Goal: Transaction & Acquisition: Purchase product/service

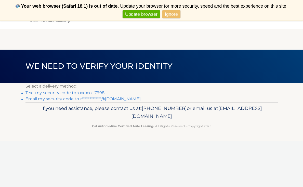
click at [171, 12] on link "Ignore" at bounding box center [171, 14] width 18 height 8
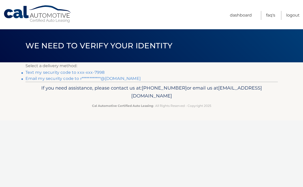
click at [148, 12] on link "Never show again" at bounding box center [151, 14] width 42 height 8
click at [57, 72] on link "Text my security code to xxx-xxx-7998" at bounding box center [64, 72] width 79 height 5
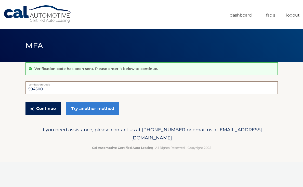
type input "594500"
click at [31, 113] on button "Continue" at bounding box center [42, 108] width 35 height 13
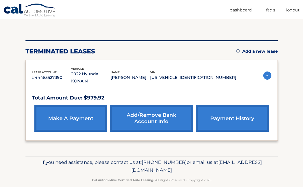
scroll to position [45, 0]
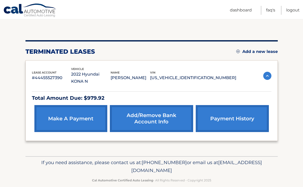
click at [269, 74] on img at bounding box center [267, 76] width 8 height 8
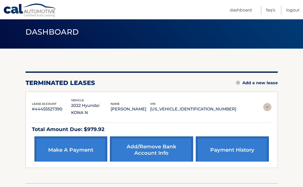
scroll to position [0, 0]
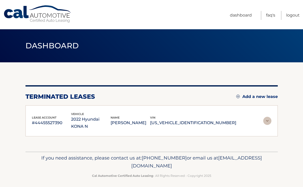
click at [266, 117] on img at bounding box center [267, 121] width 8 height 8
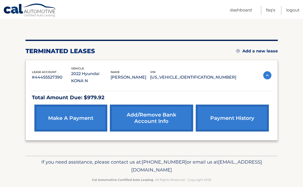
scroll to position [45, 0]
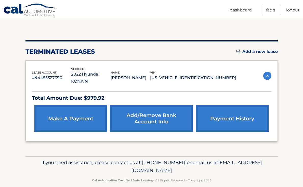
click at [226, 122] on link "payment history" at bounding box center [232, 118] width 73 height 27
click at [59, 115] on link "make a payment" at bounding box center [70, 118] width 73 height 27
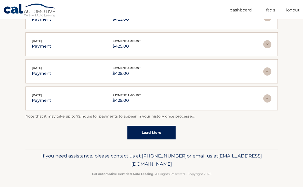
scroll to position [146, 0]
click at [158, 127] on link "Load More" at bounding box center [151, 133] width 48 height 14
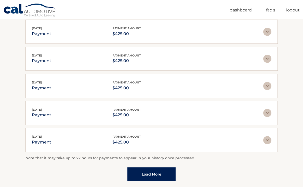
scroll to position [132, 0]
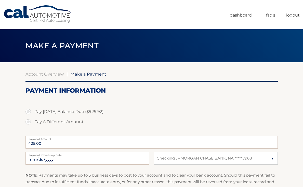
select select "YzBkMGQwMmEtY2IwMy00NmZkLWJlY2MtMzU5YjY0M2EyODFj"
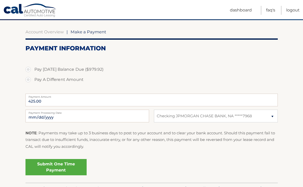
scroll to position [41, 0]
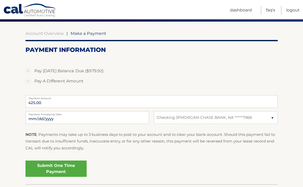
click at [30, 71] on label "Pay Today's Balance Due ($979.92)" at bounding box center [151, 71] width 252 height 10
click at [30, 71] on input "Pay Today's Balance Due ($979.92)" at bounding box center [30, 70] width 5 height 8
radio input "true"
type input "979.92"
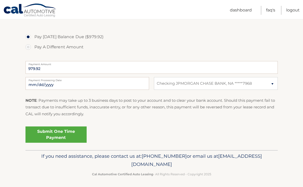
click at [68, 139] on link "Submit One Time Payment" at bounding box center [55, 135] width 61 height 16
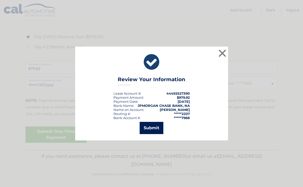
click at [157, 125] on button "Submit" at bounding box center [152, 128] width 24 height 12
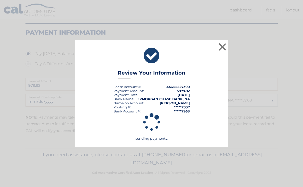
scroll to position [57, 0]
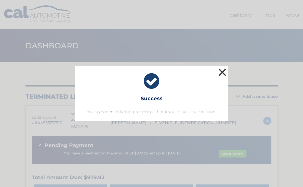
click at [219, 74] on button "×" at bounding box center [222, 72] width 10 height 10
